Goal: Information Seeking & Learning: Learn about a topic

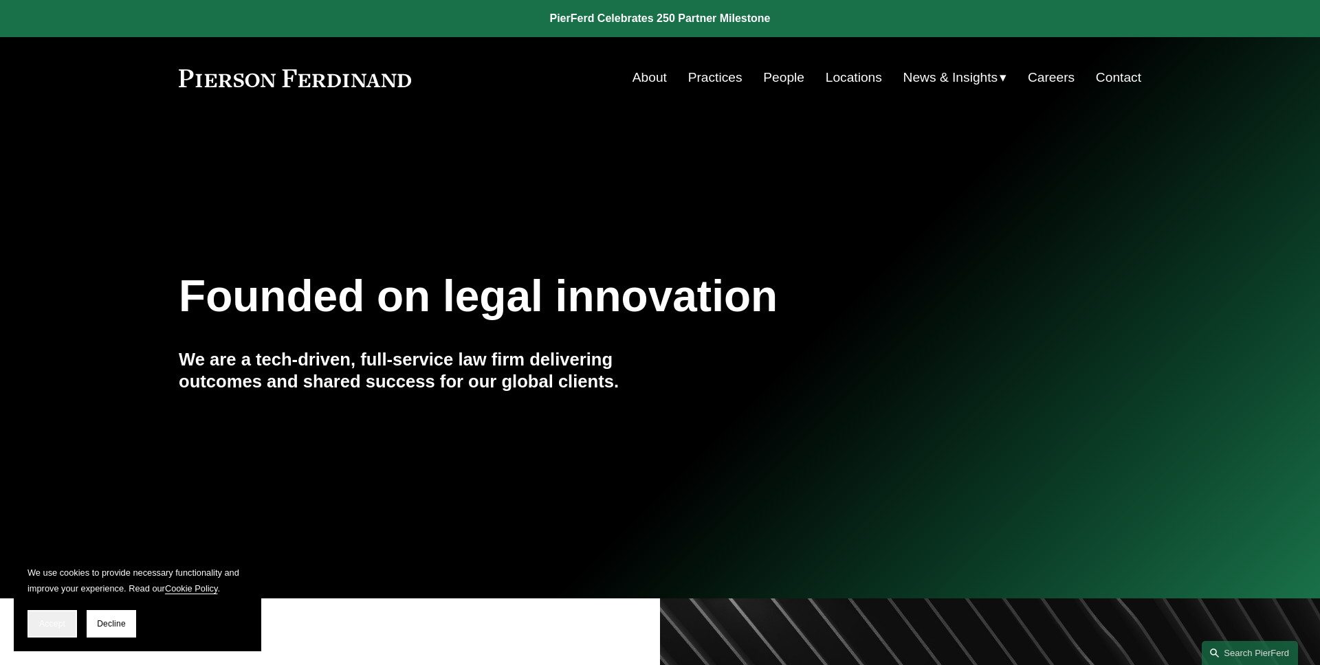
click at [67, 627] on button "Accept" at bounding box center [51, 623] width 49 height 27
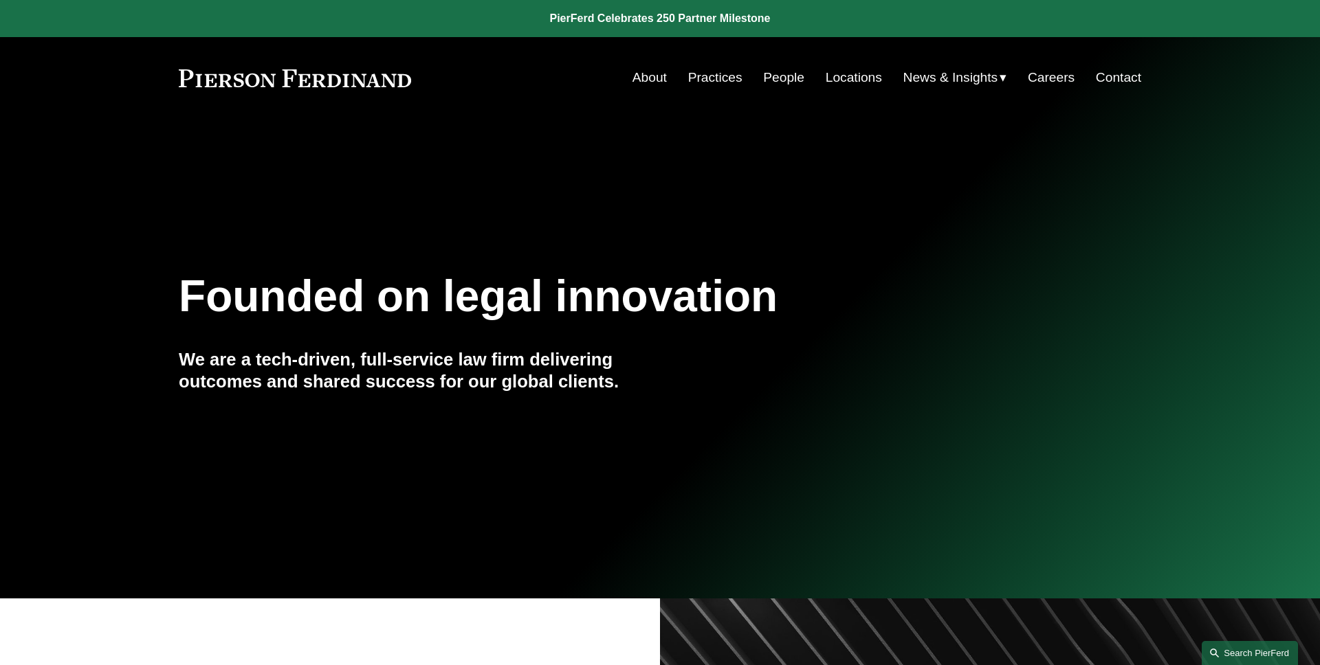
click at [1245, 652] on link "Search this site" at bounding box center [1249, 653] width 96 height 24
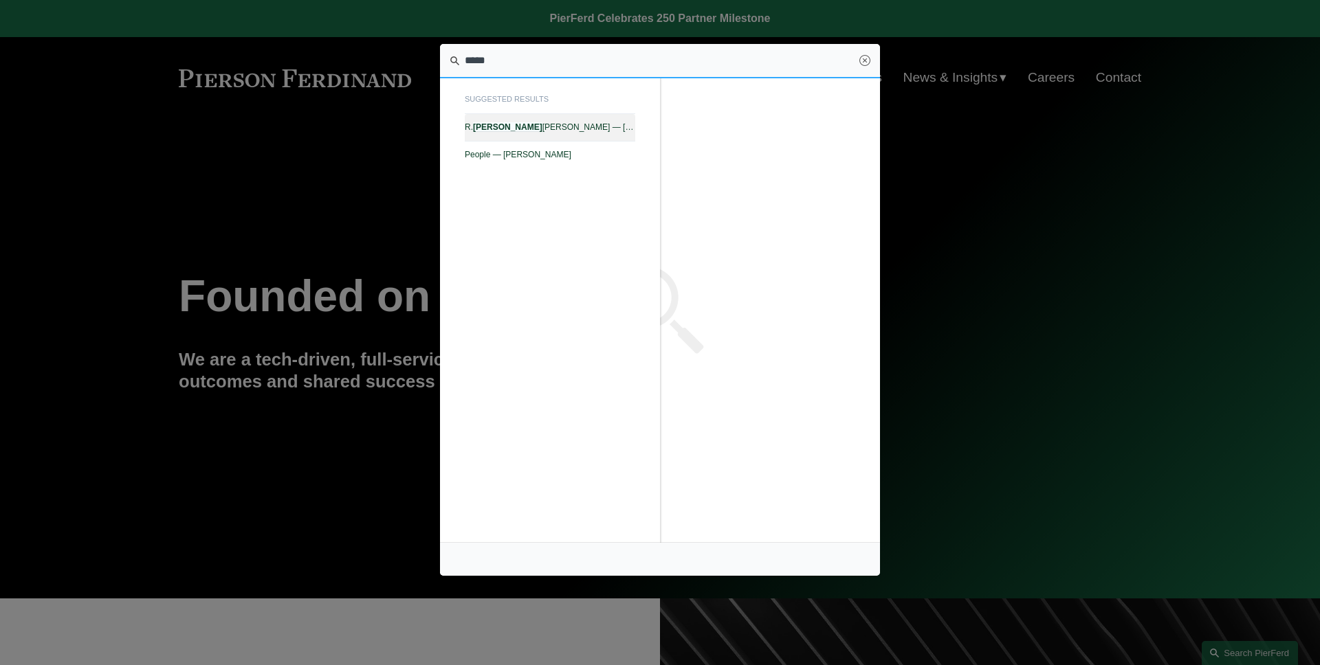
click at [567, 135] on link "R. Bates Lovett — Pierson Ferdinand LLP" at bounding box center [550, 127] width 170 height 27
type input "*****"
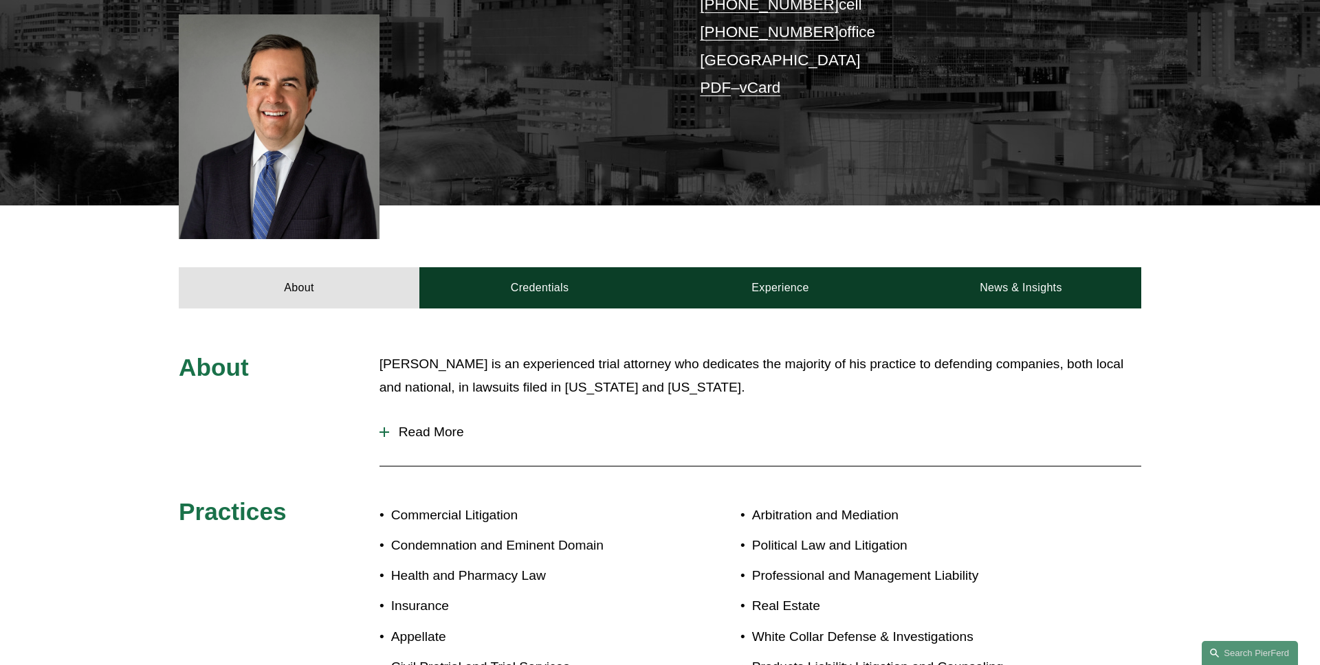
scroll to position [408, 0]
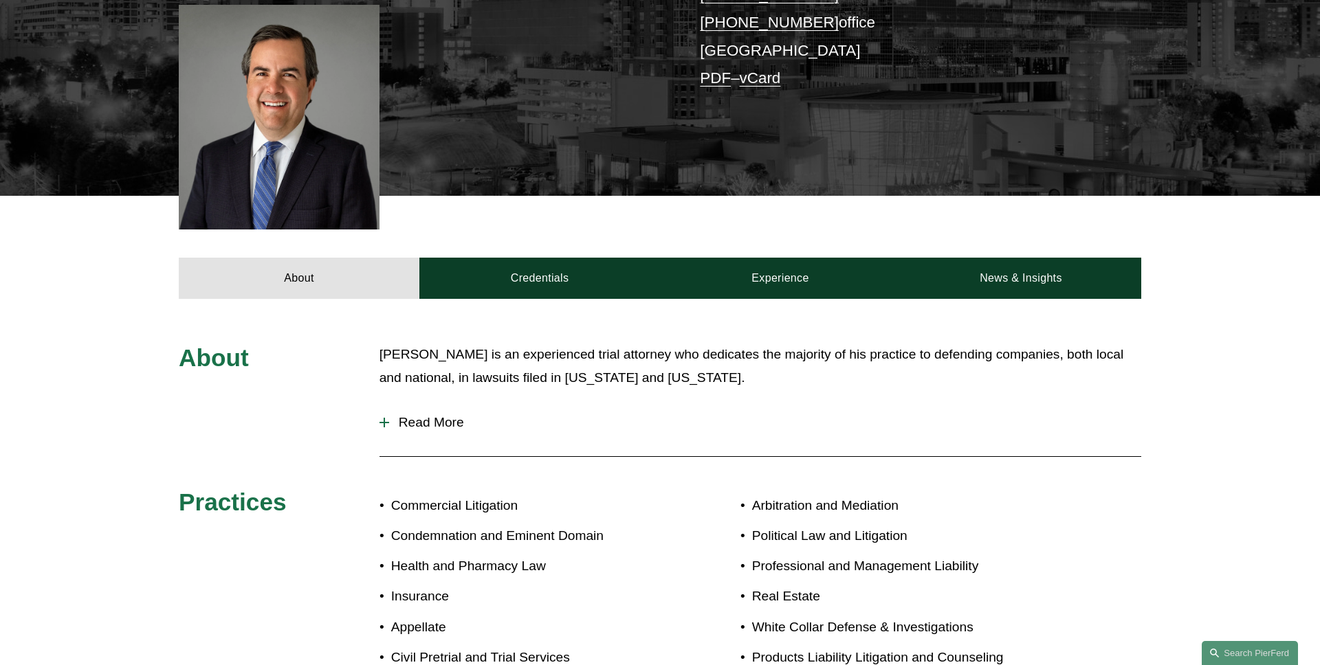
click at [521, 258] on link "Credentials" at bounding box center [539, 278] width 241 height 41
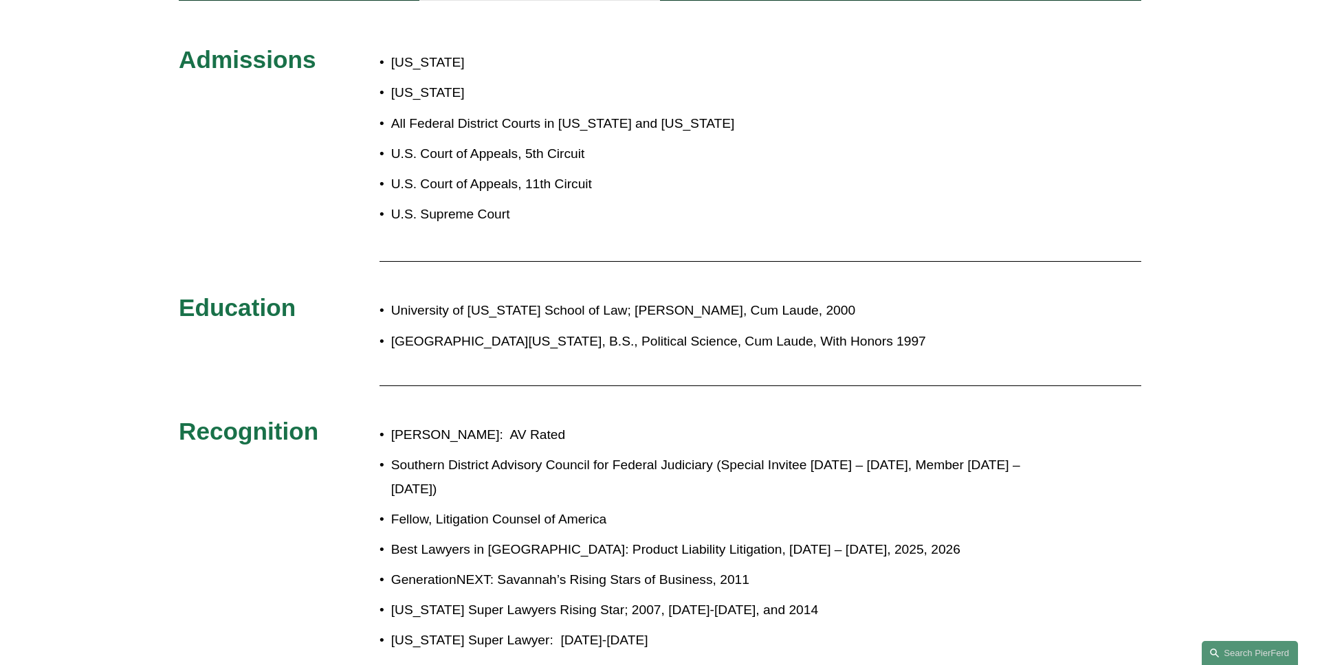
scroll to position [470, 0]
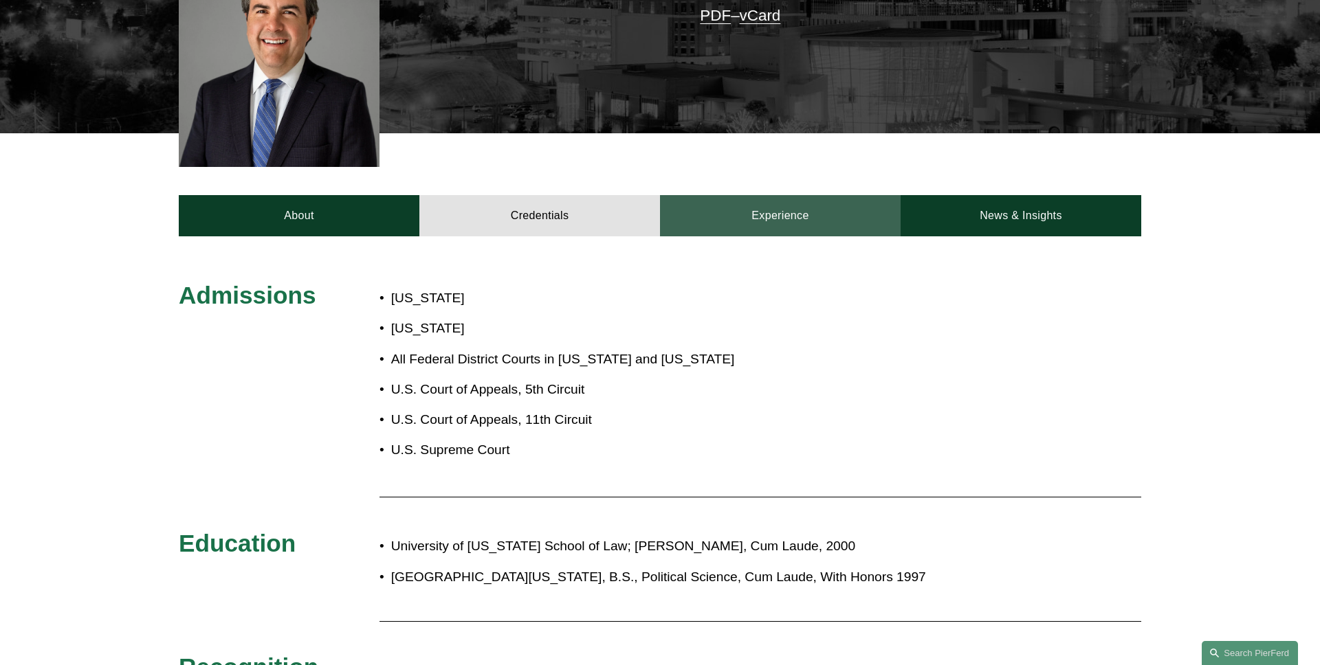
click at [797, 195] on link "Experience" at bounding box center [780, 215] width 241 height 41
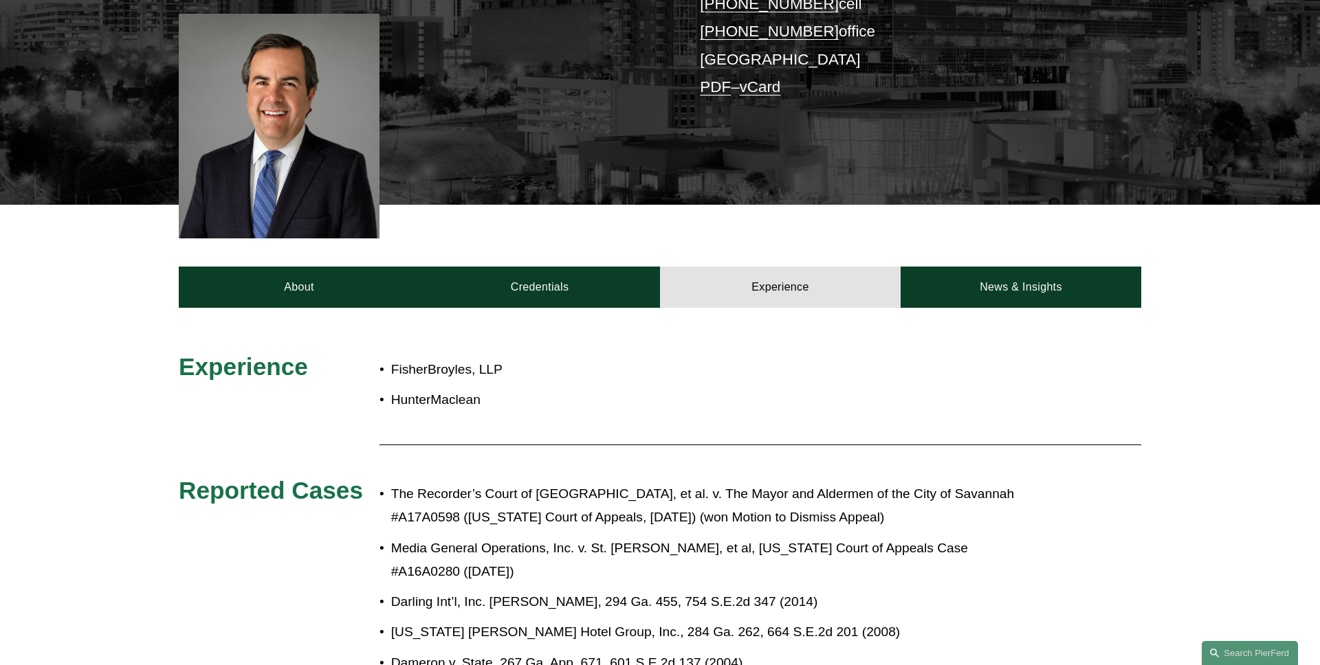
scroll to position [369, 0]
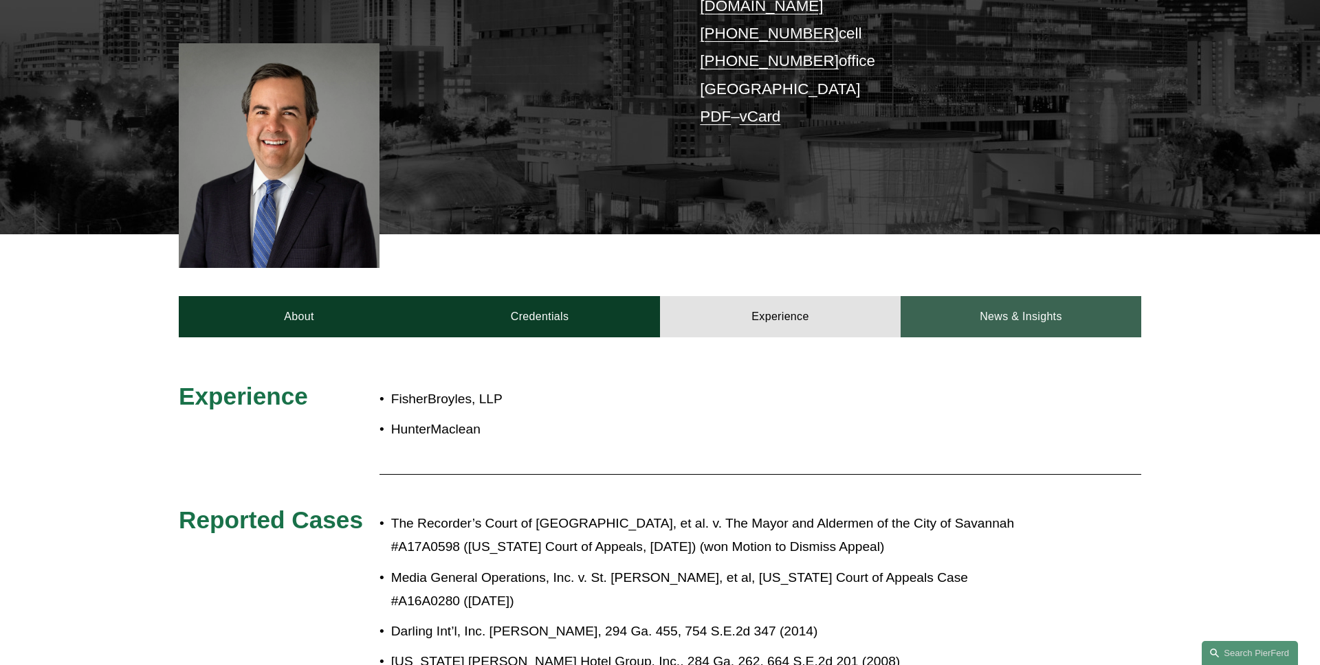
click at [955, 296] on link "News & Insights" at bounding box center [1020, 316] width 241 height 41
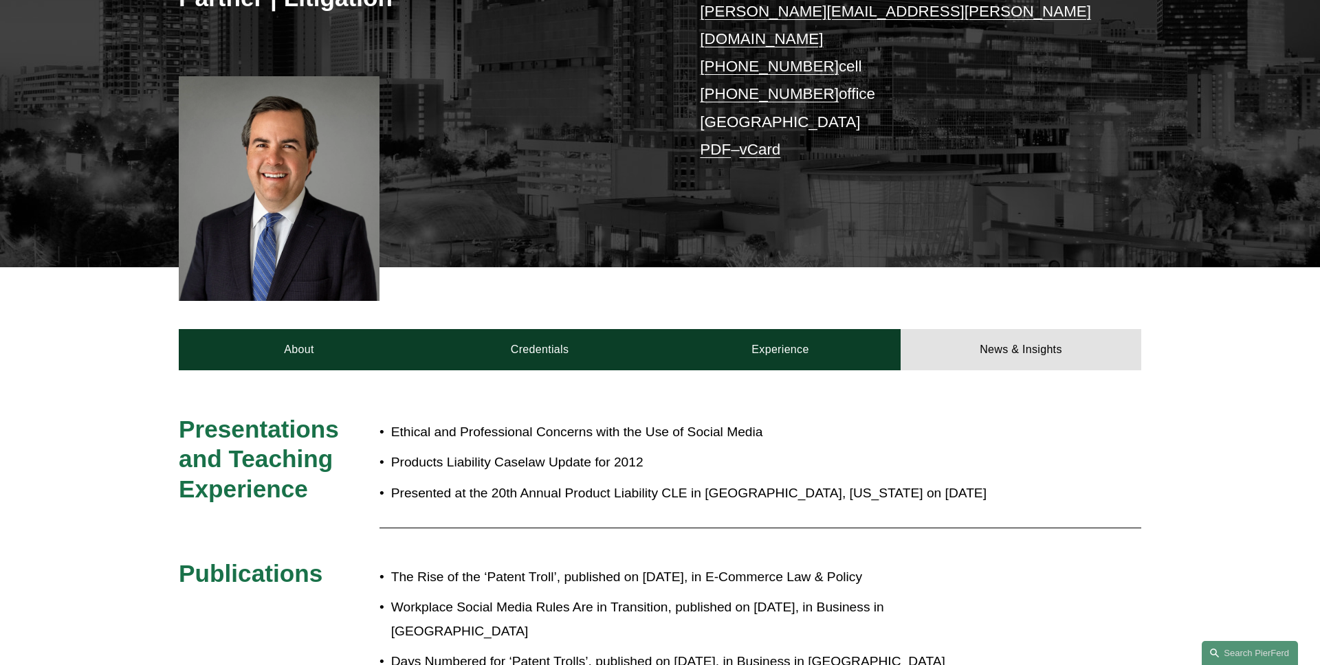
scroll to position [254, 0]
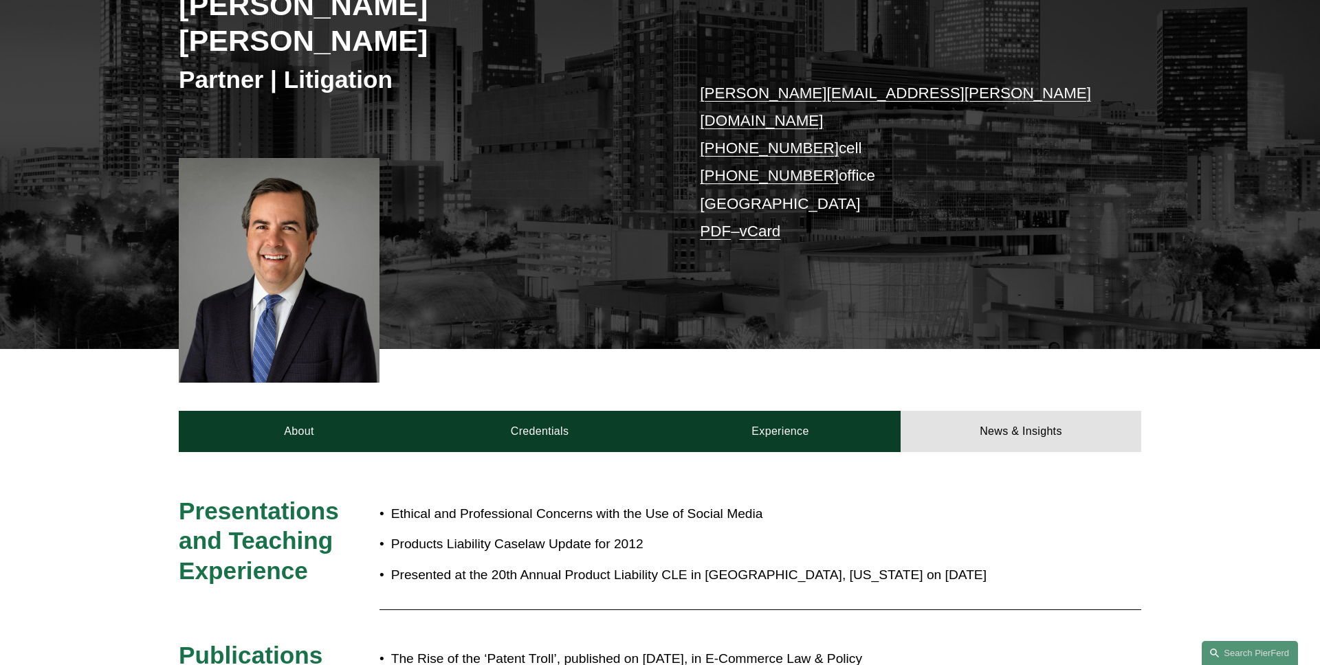
click at [713, 223] on link "PDF" at bounding box center [715, 231] width 31 height 17
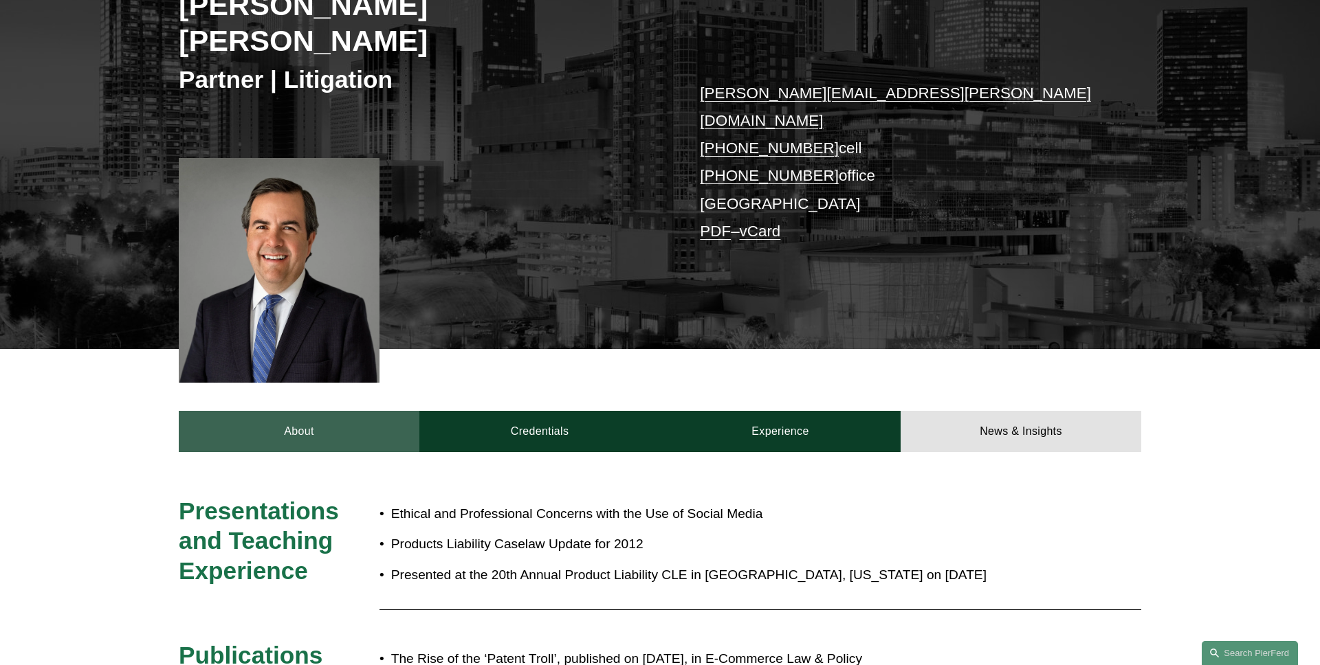
click at [319, 411] on link "About" at bounding box center [299, 431] width 241 height 41
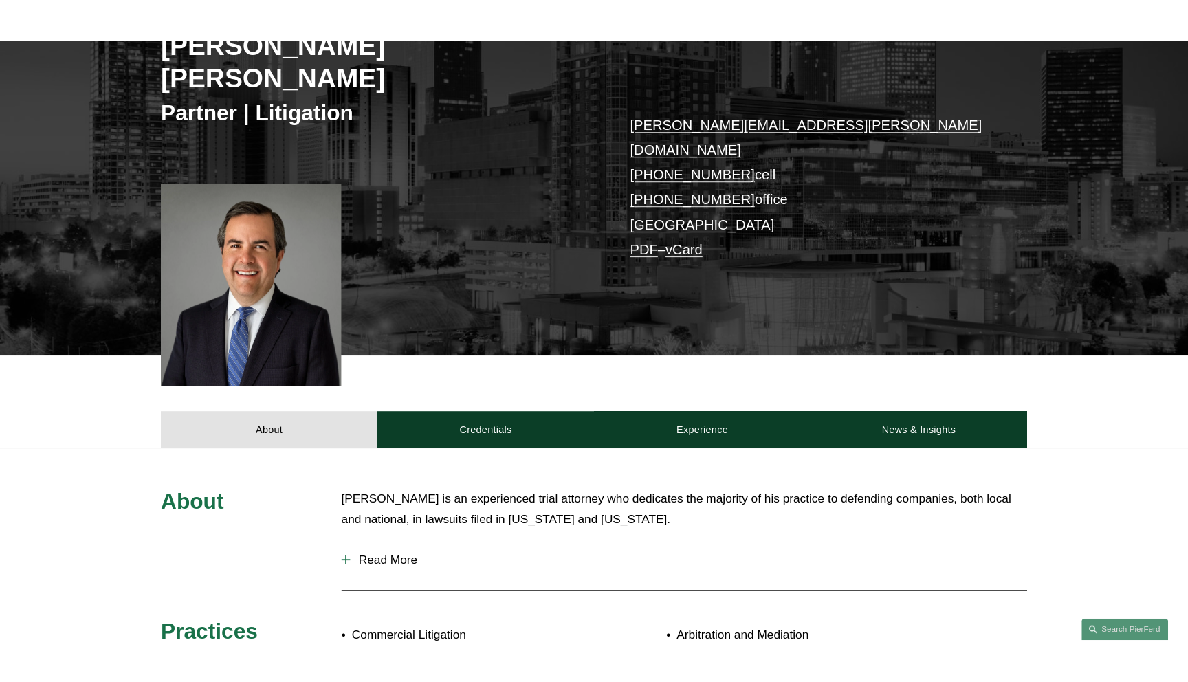
scroll to position [0, 0]
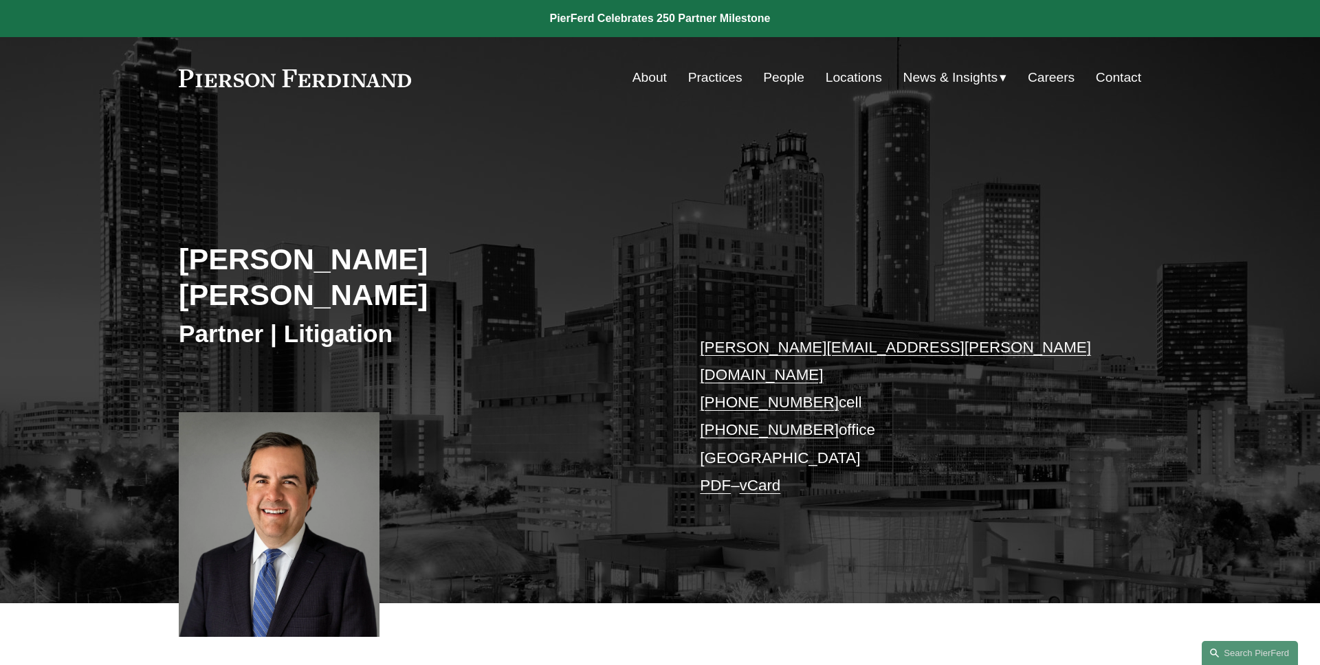
click at [378, 78] on link at bounding box center [295, 78] width 232 height 18
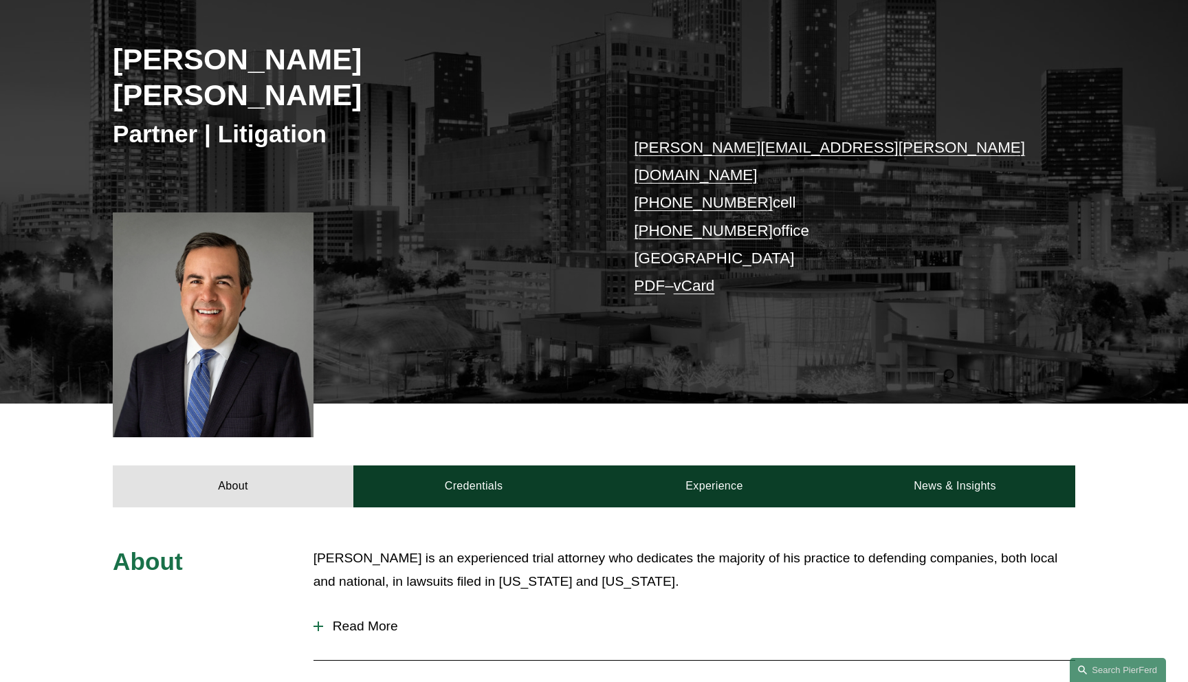
scroll to position [330, 0]
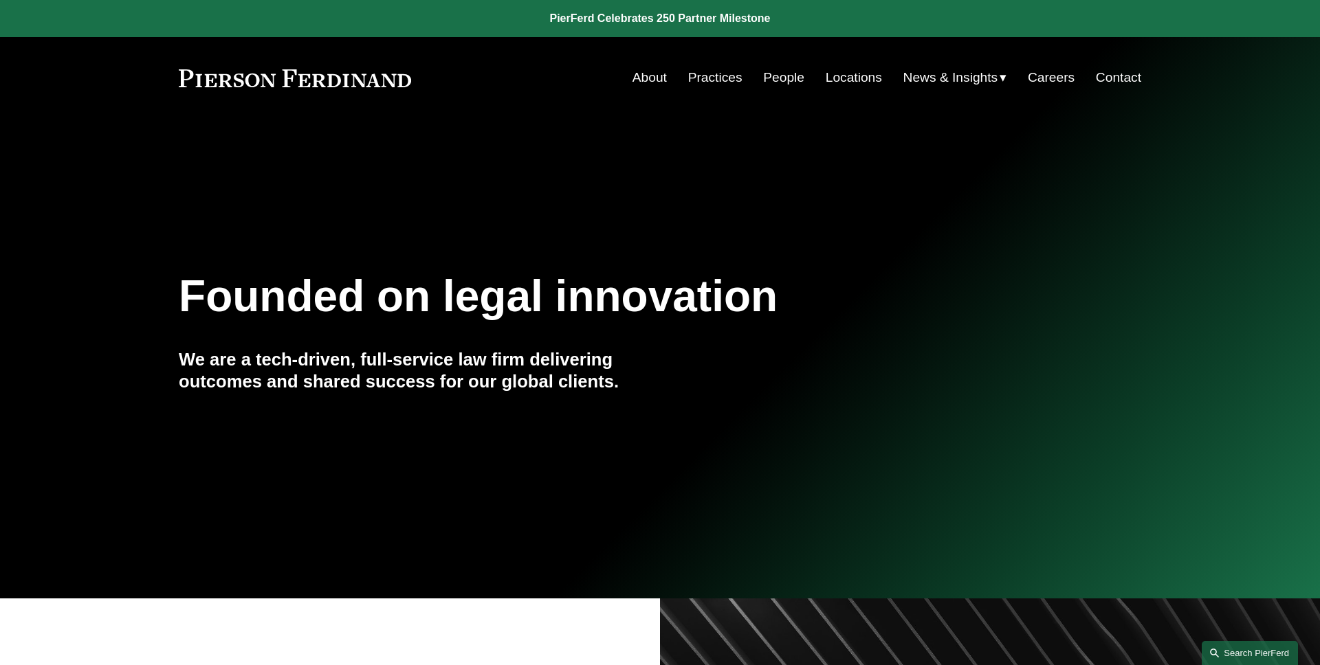
click at [1255, 652] on link "Search this site" at bounding box center [1249, 653] width 96 height 24
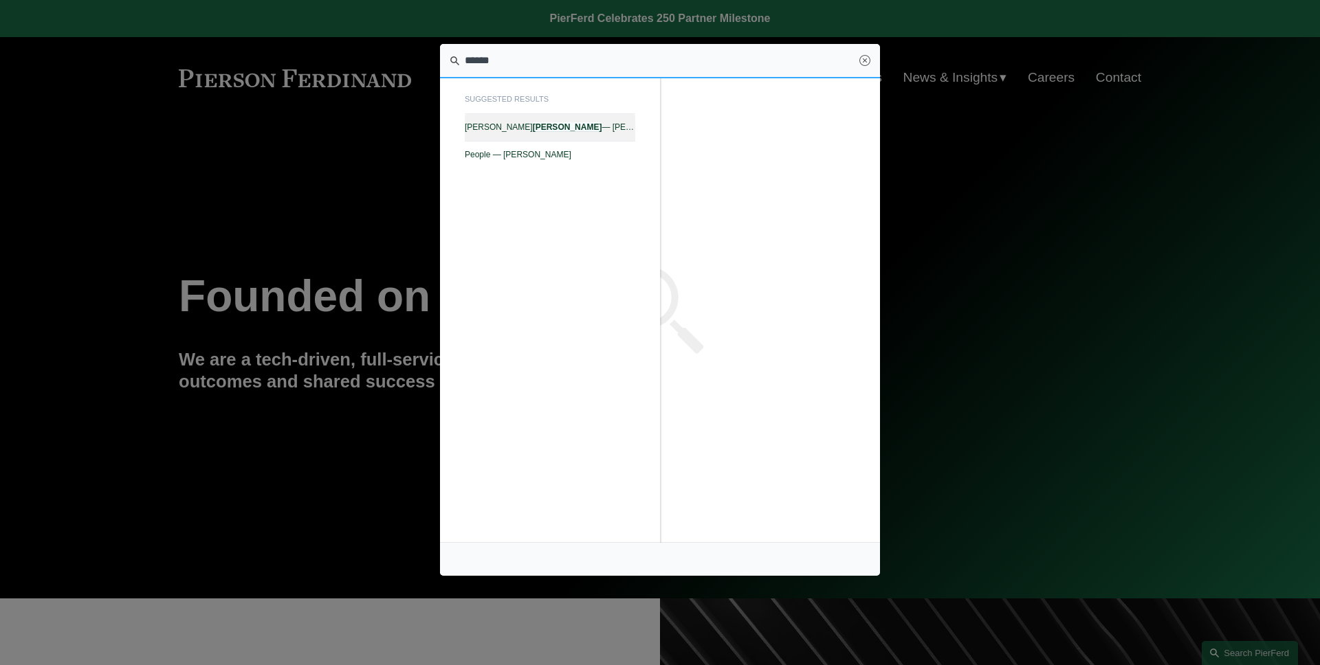
click at [590, 126] on span "Jill S. Stricklin — Pierson Ferdinand LLP" at bounding box center [550, 127] width 170 height 10
type input "******"
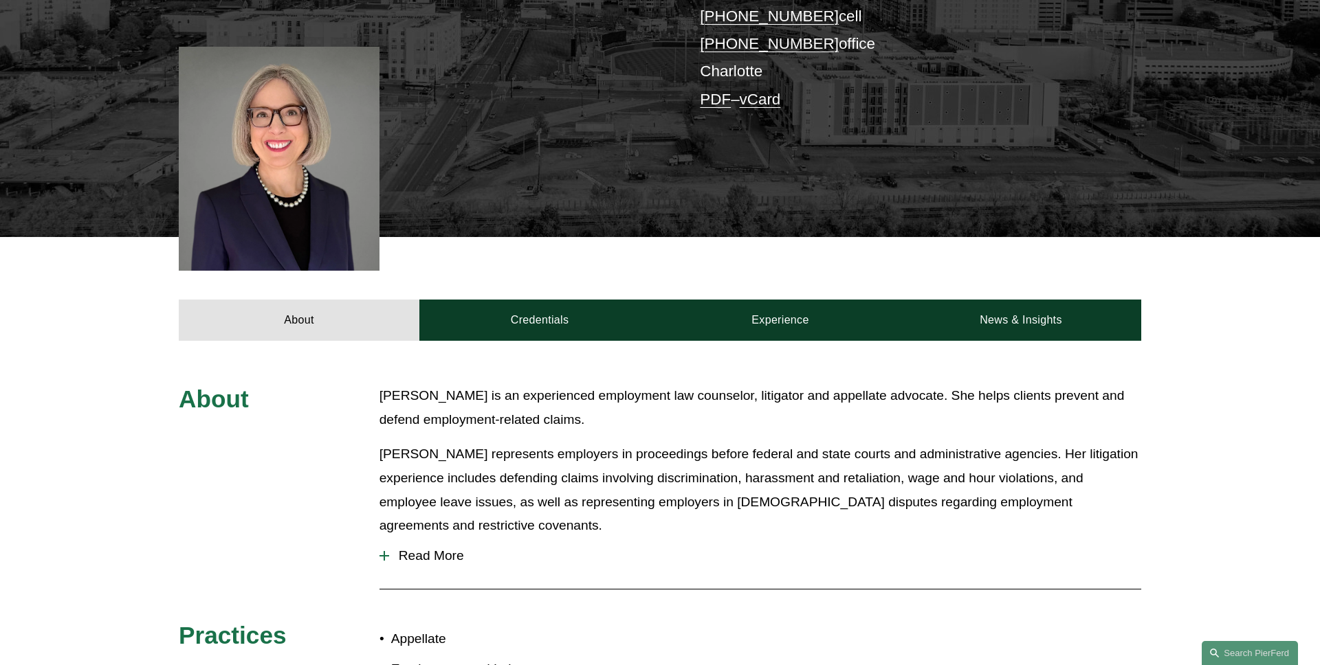
scroll to position [471, 0]
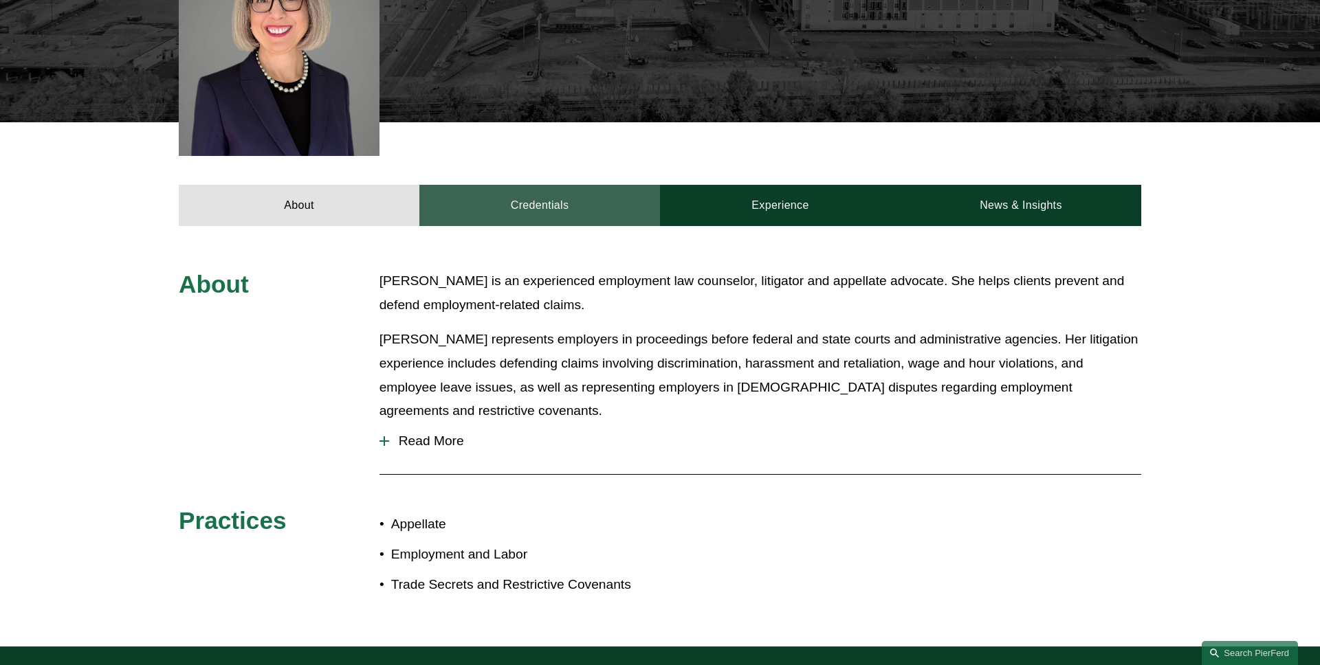
click at [518, 195] on link "Credentials" at bounding box center [539, 205] width 241 height 41
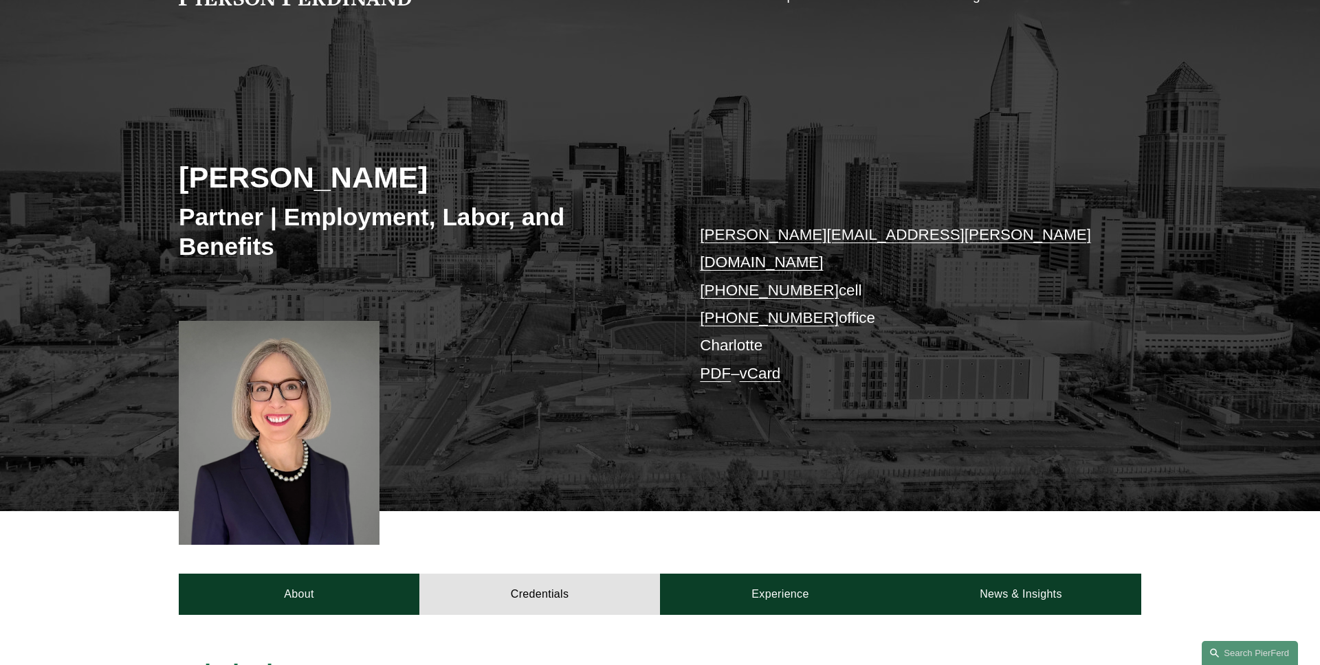
scroll to position [184, 0]
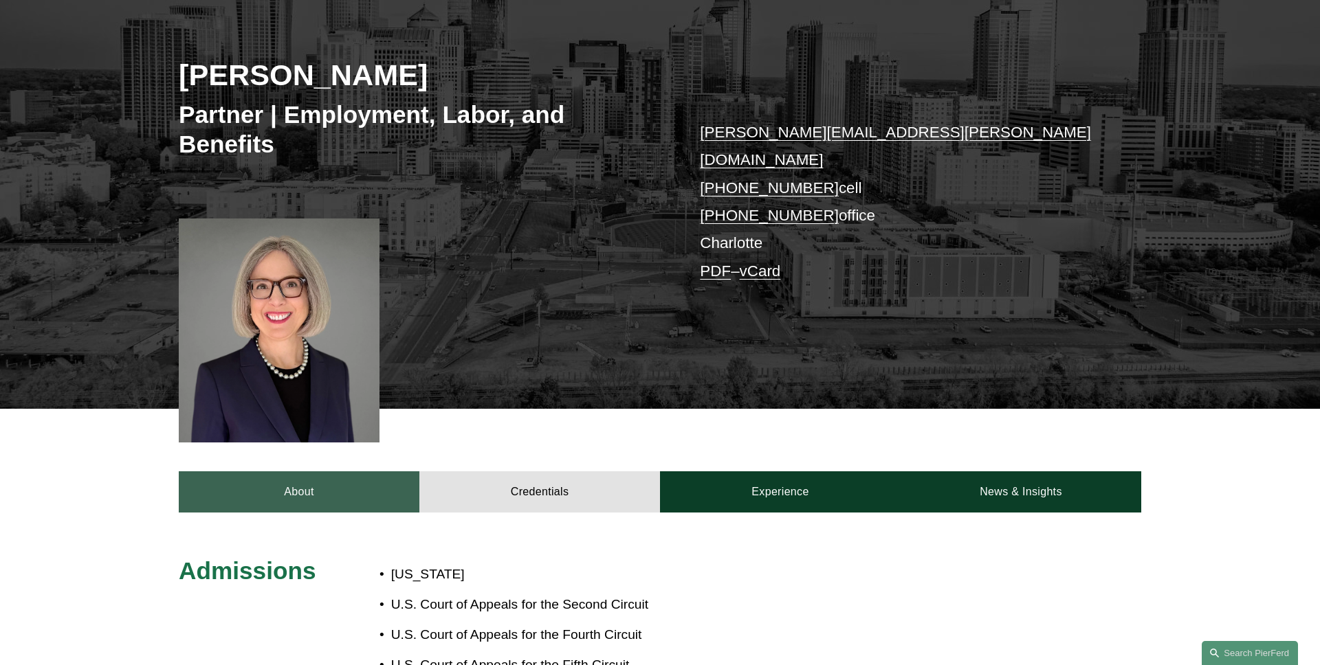
click at [303, 483] on link "About" at bounding box center [299, 491] width 241 height 41
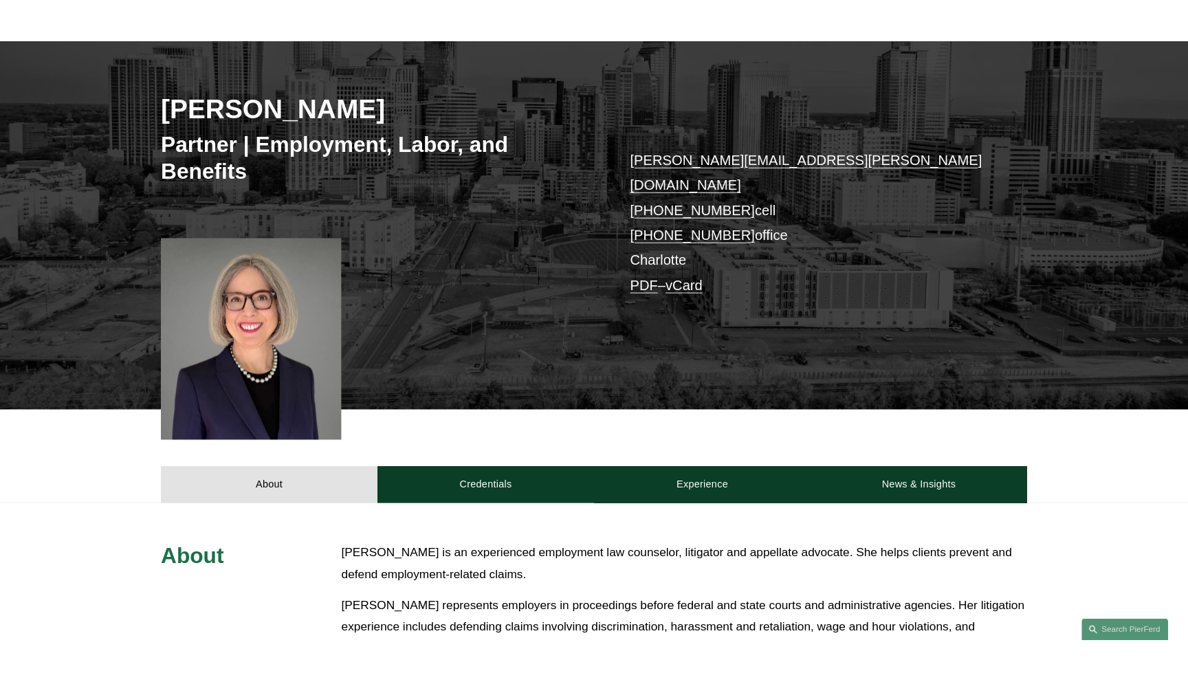
scroll to position [0, 0]
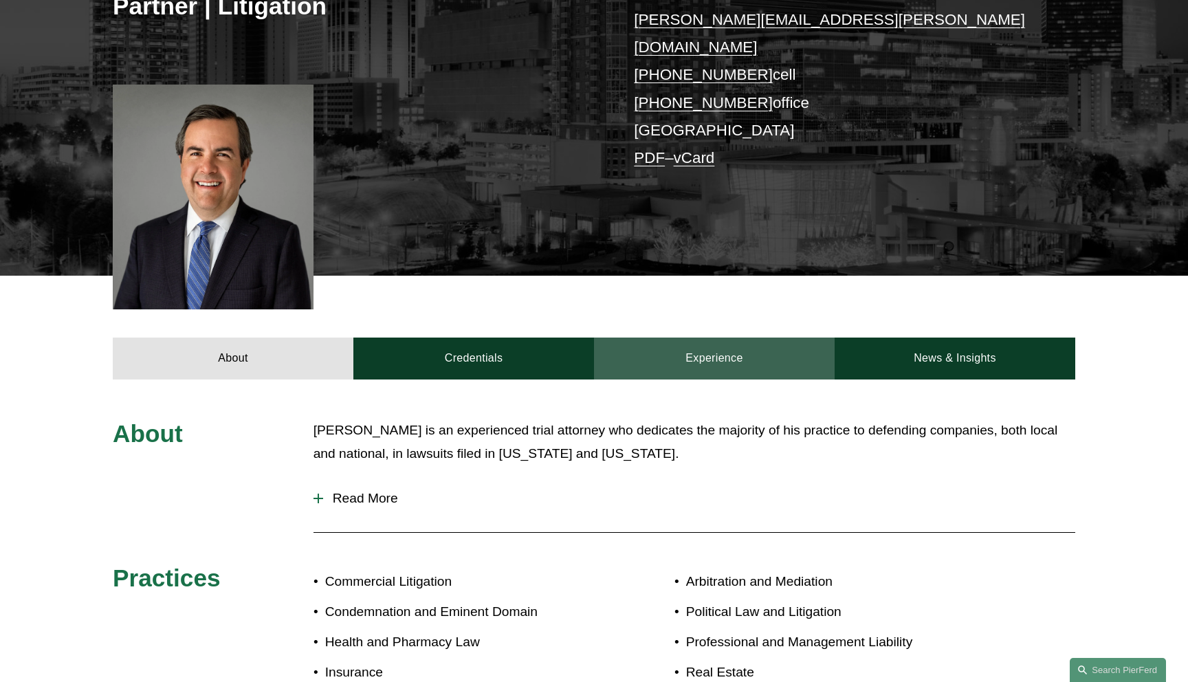
scroll to position [330, 0]
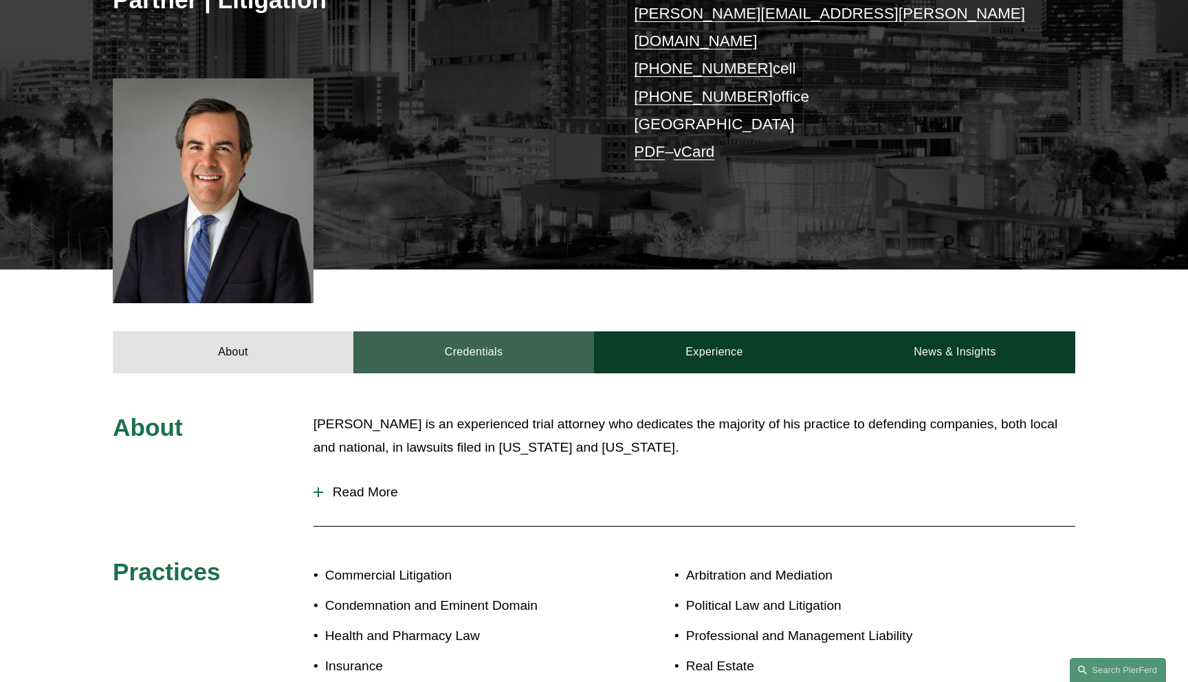
click at [529, 331] on link "Credentials" at bounding box center [473, 351] width 241 height 41
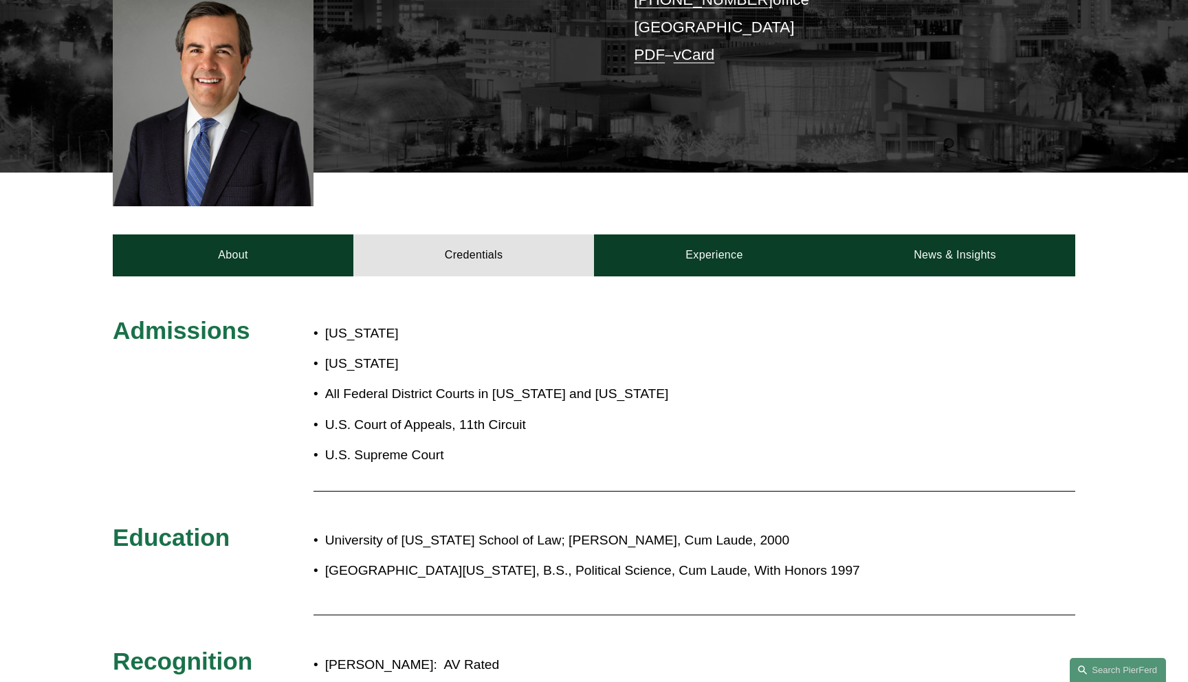
scroll to position [463, 0]
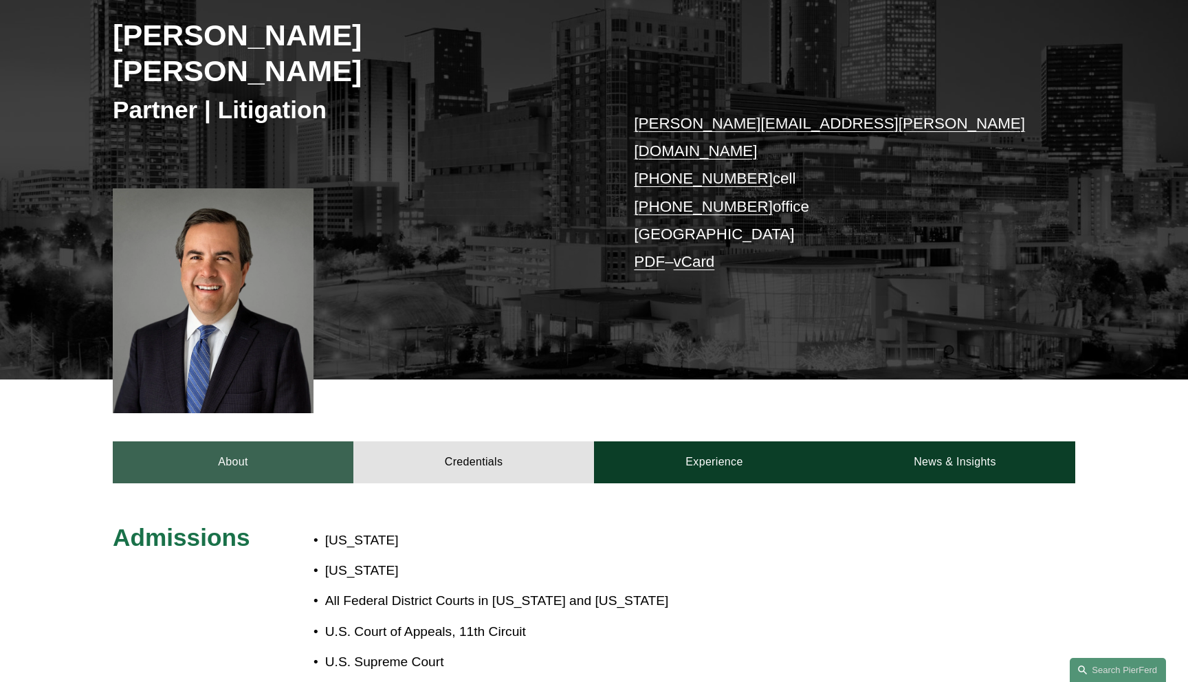
click at [231, 441] on link "About" at bounding box center [233, 461] width 241 height 41
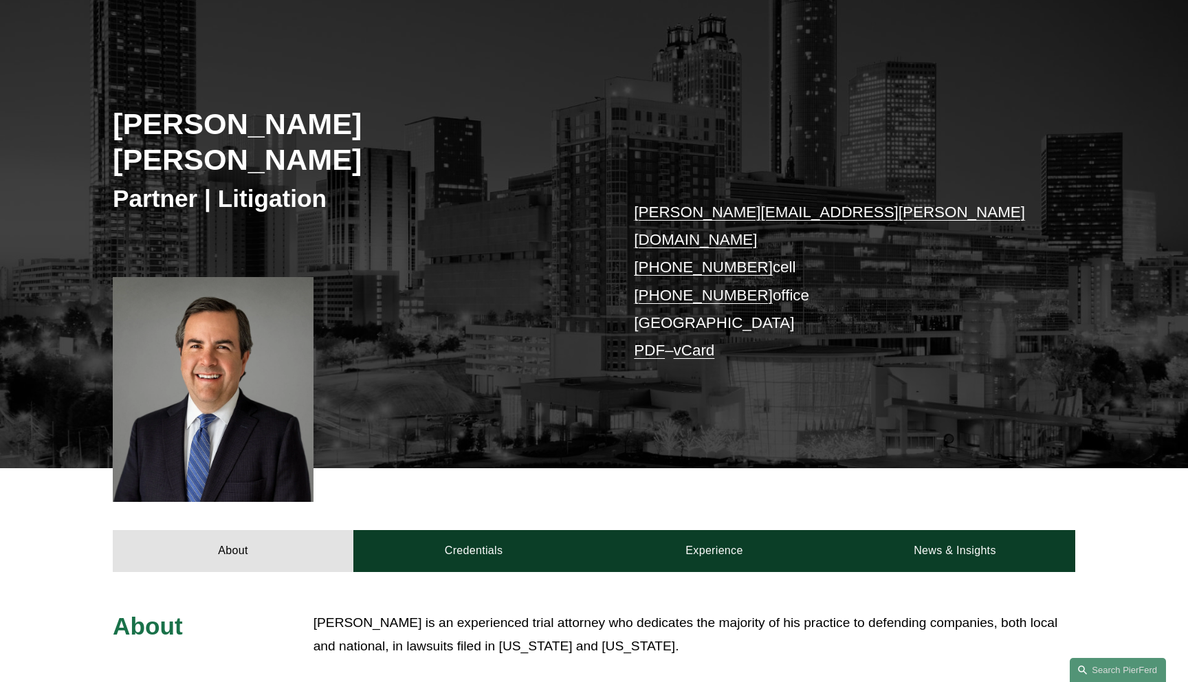
scroll to position [0, 0]
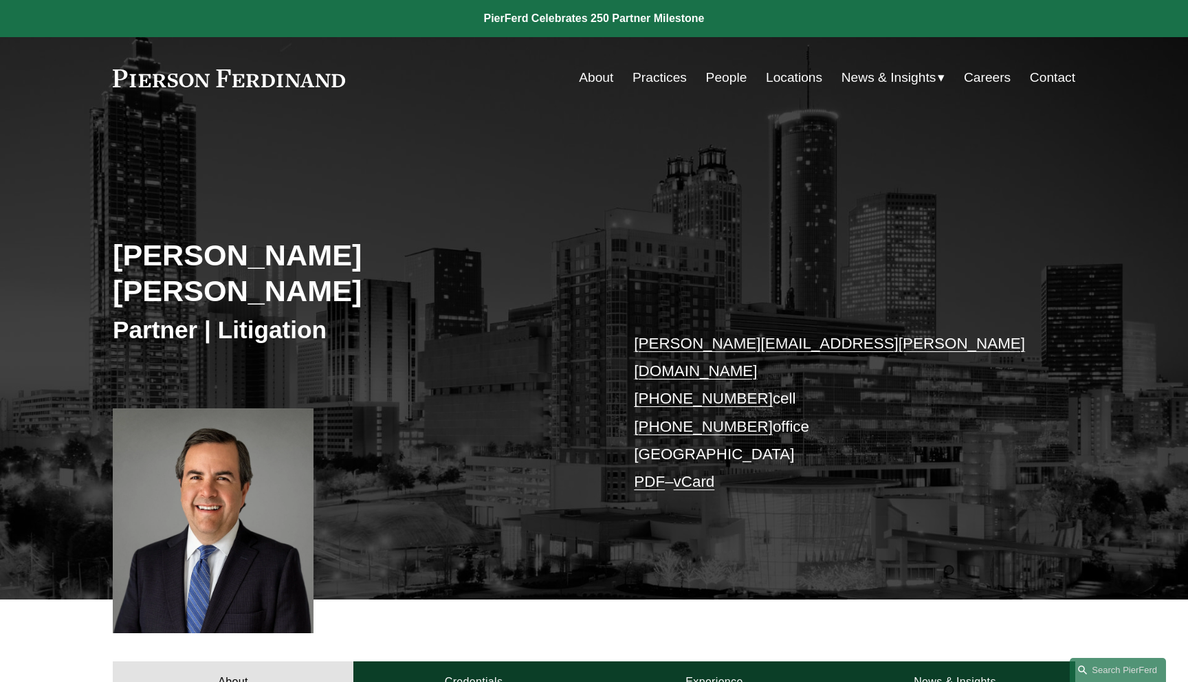
click at [650, 473] on link "PDF" at bounding box center [649, 481] width 31 height 17
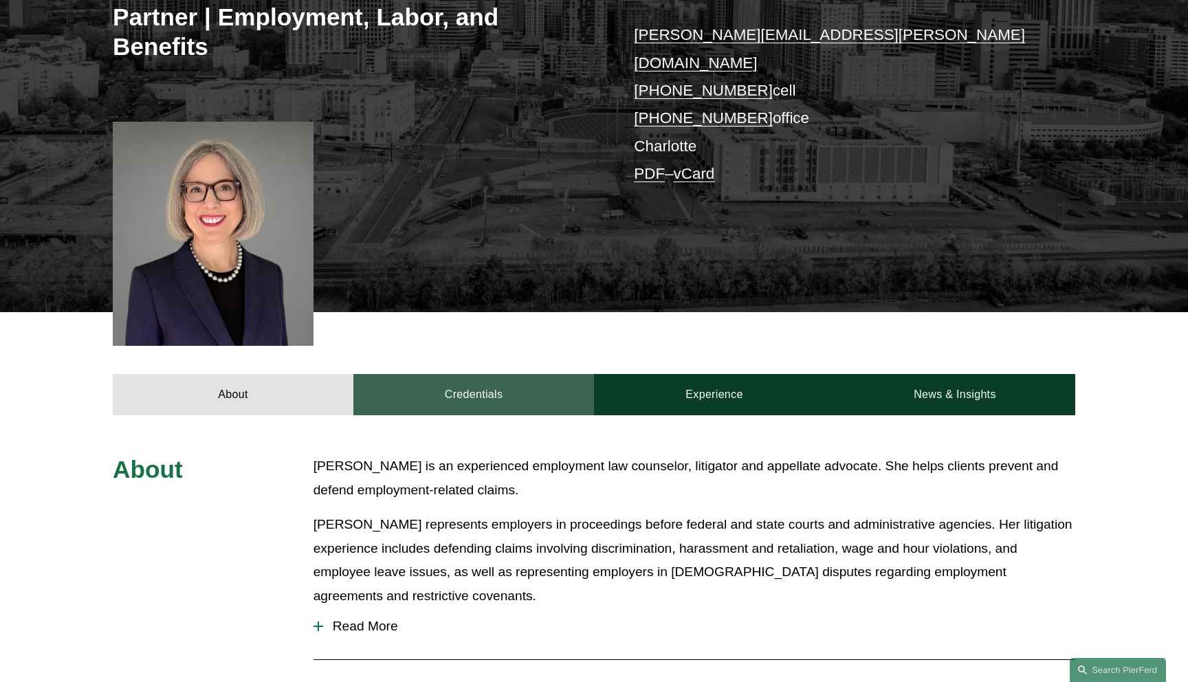
click at [513, 374] on link "Credentials" at bounding box center [473, 394] width 241 height 41
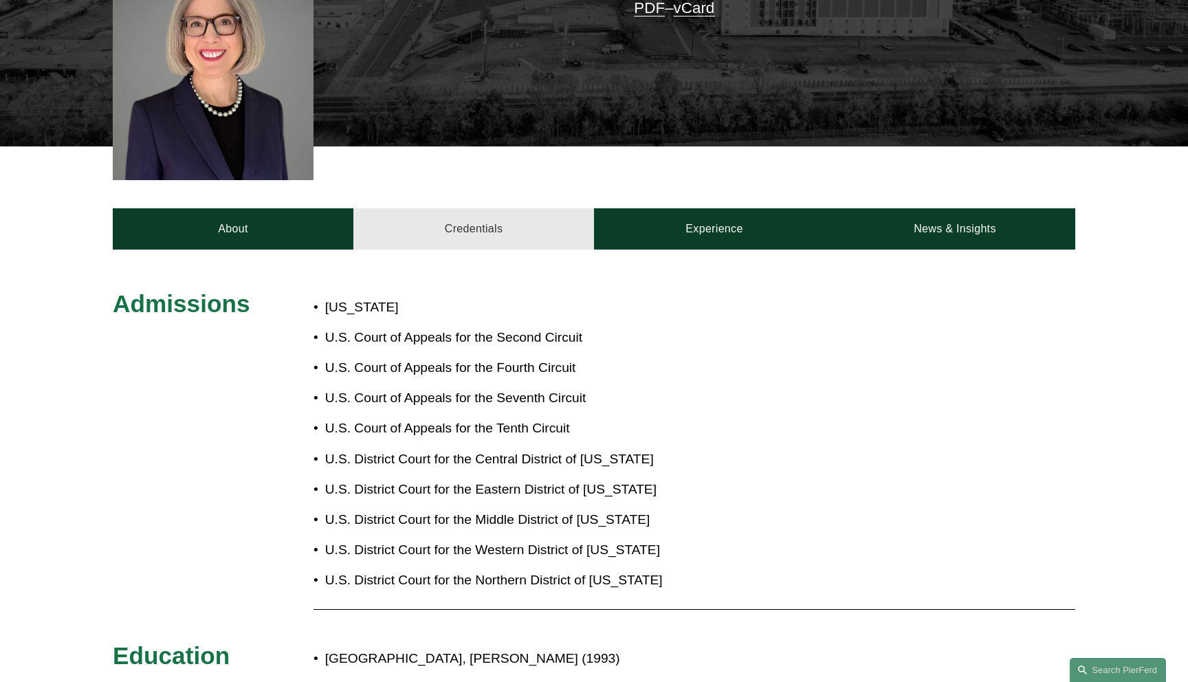
scroll to position [475, 0]
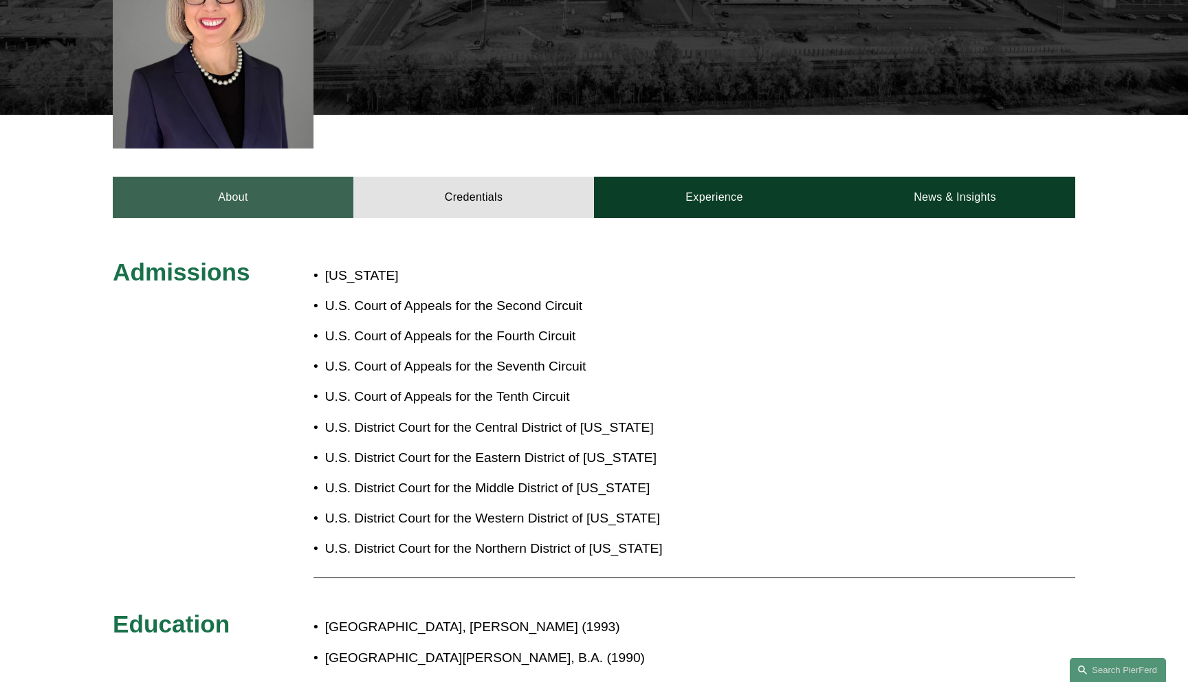
click at [224, 184] on link "About" at bounding box center [233, 197] width 241 height 41
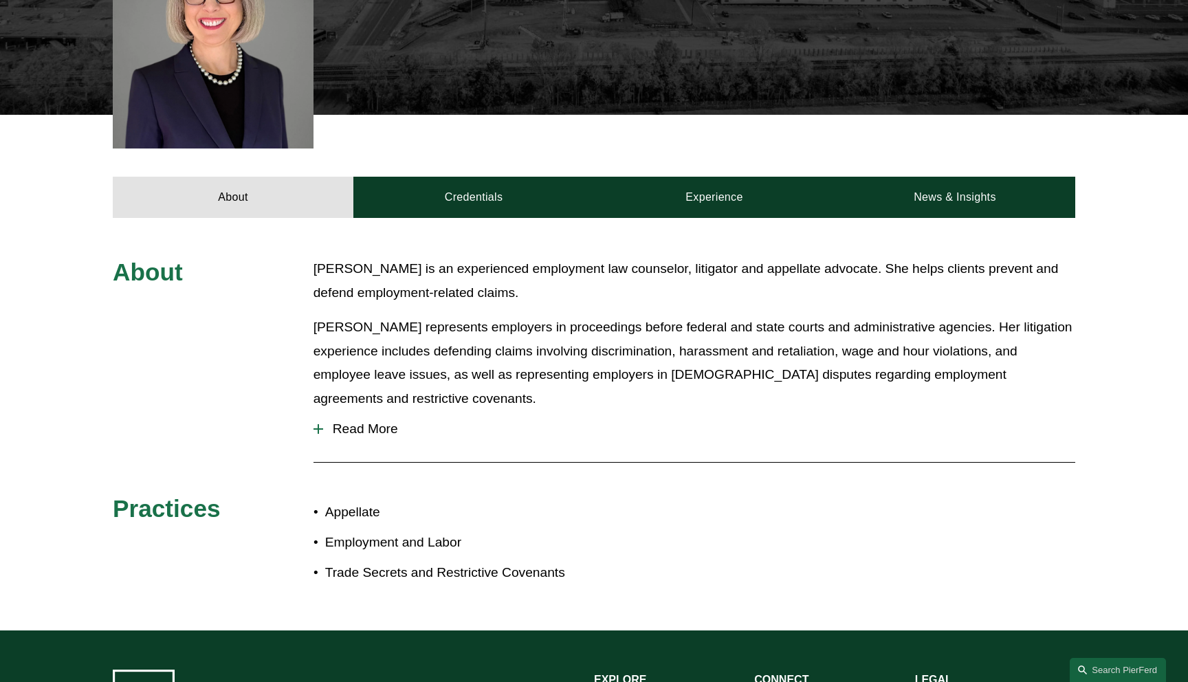
click at [342, 419] on div "Read More She also advises employers on thorny personnel matters to ensure comp…" at bounding box center [694, 431] width 762 height 41
click at [344, 421] on span "Read More" at bounding box center [699, 428] width 752 height 15
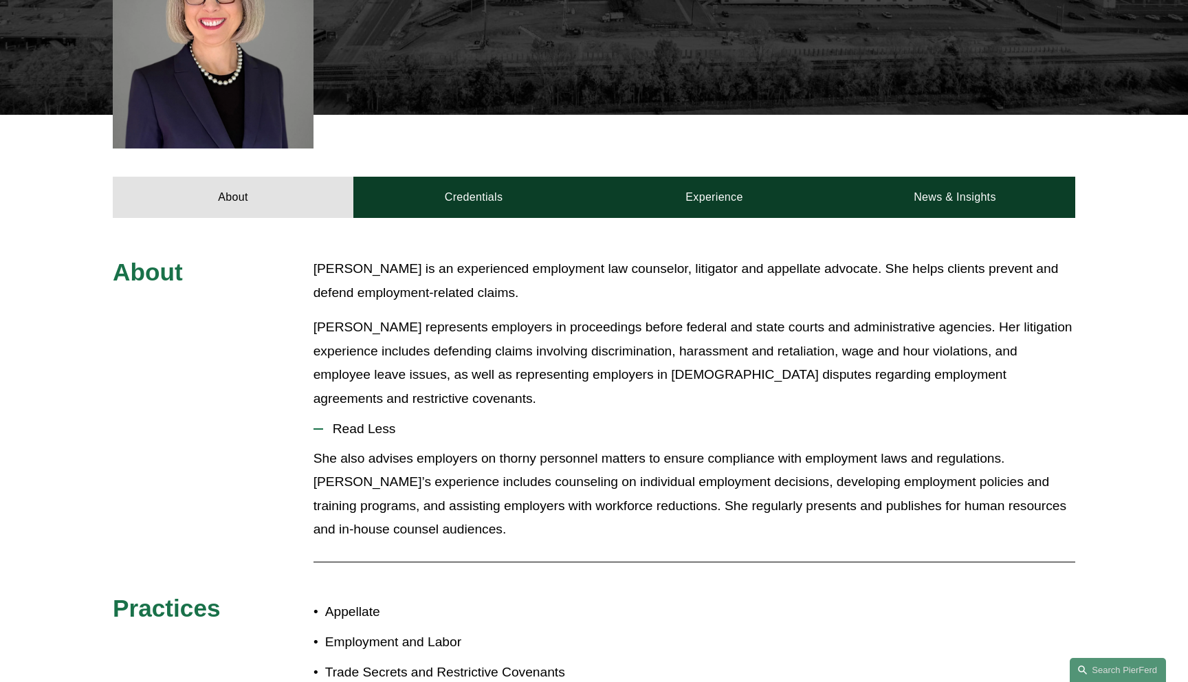
scroll to position [509, 0]
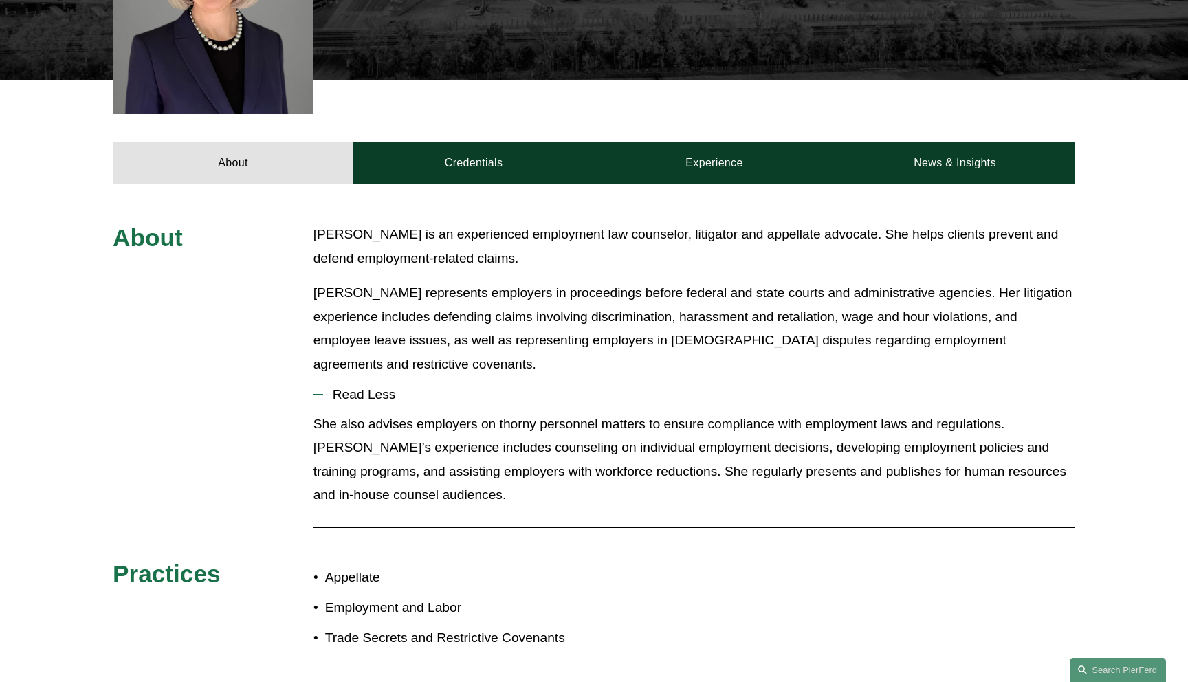
click at [361, 387] on span "Read Less" at bounding box center [699, 394] width 752 height 15
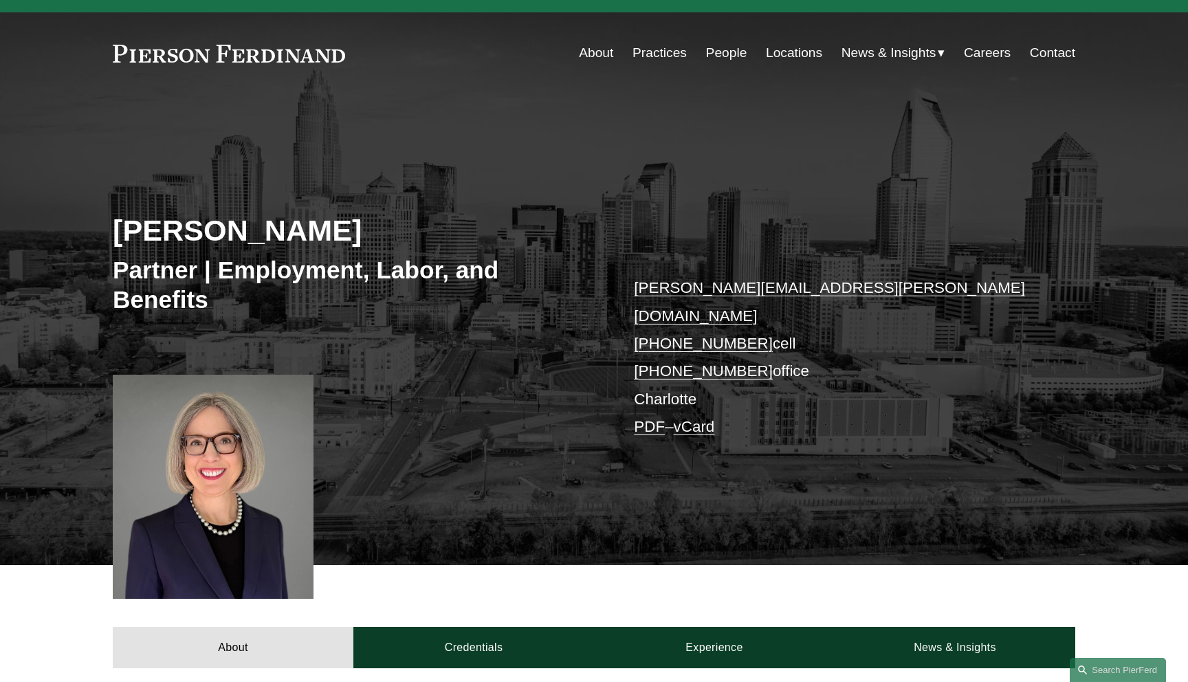
scroll to position [0, 0]
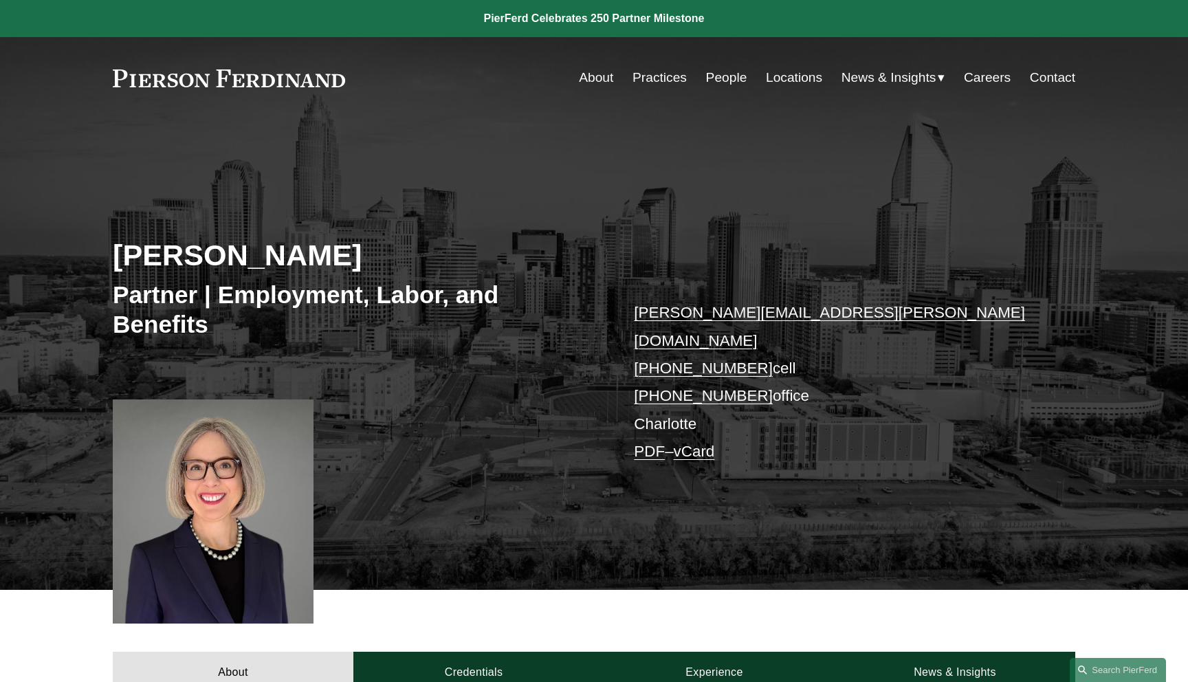
click at [649, 443] on link "PDF" at bounding box center [649, 451] width 31 height 17
